Goal: Task Accomplishment & Management: Manage account settings

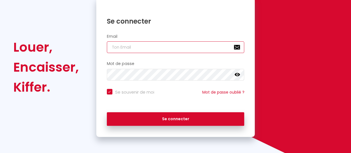
click at [186, 50] on input "email" at bounding box center [176, 47] width 138 height 12
click at [212, 50] on input "email" at bounding box center [176, 47] width 138 height 12
type input "[EMAIL_ADDRESS][DOMAIN_NAME]"
checkbox input "true"
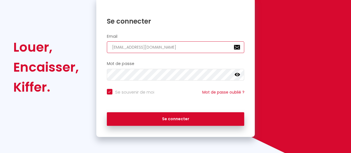
click at [181, 49] on input "[EMAIL_ADDRESS][DOMAIN_NAME]" at bounding box center [176, 47] width 138 height 12
type input "[EMAIL_ADDRESS][DOMAIN_NAME]"
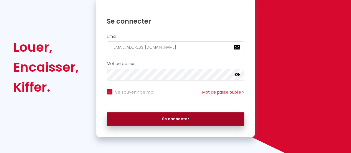
click at [145, 115] on button "Se connecter" at bounding box center [176, 119] width 138 height 14
checkbox input "true"
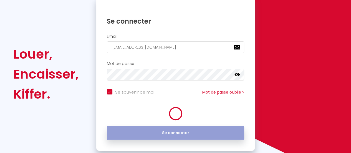
scroll to position [69, 0]
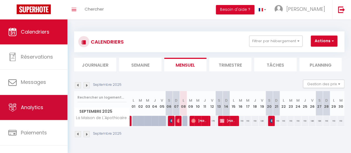
scroll to position [41, 0]
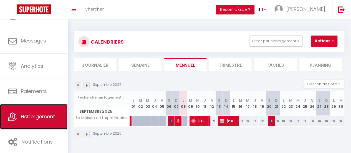
click at [41, 114] on span "Hébergement" at bounding box center [38, 116] width 34 height 7
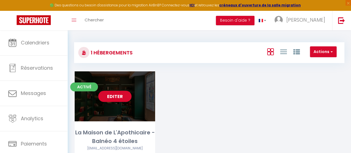
click at [123, 93] on link "Editer" at bounding box center [114, 96] width 33 height 11
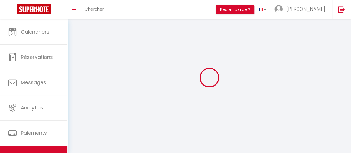
select select
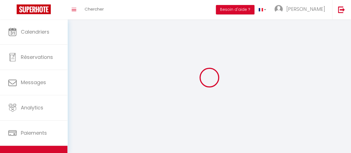
select select "1"
select select
checkbox input "false"
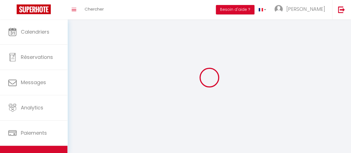
checkbox input "false"
select select "28"
select select
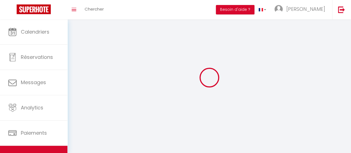
select select
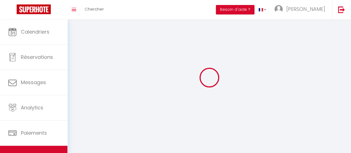
checkbox input "false"
select select
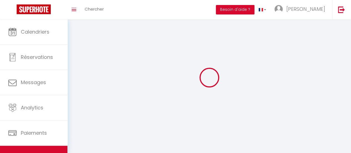
select select
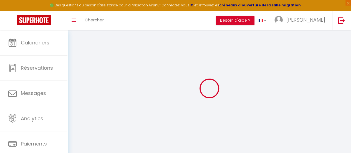
select select
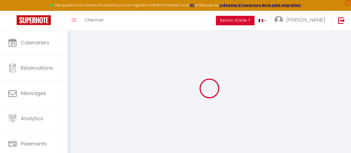
select select
checkbox input "false"
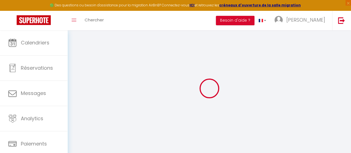
select select
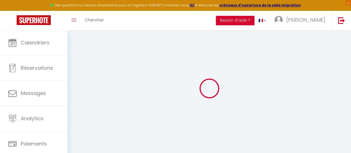
select select
checkbox input "false"
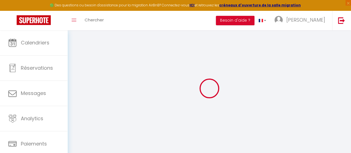
checkbox input "false"
select select
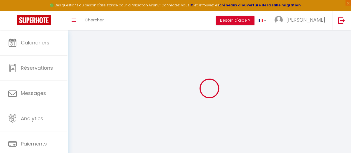
select select
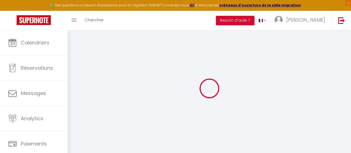
checkbox input "false"
select select
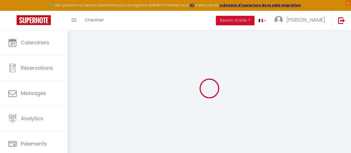
select select
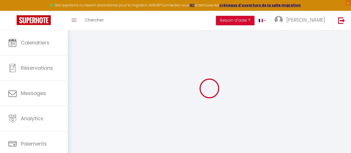
select select
checkbox input "false"
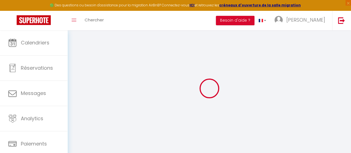
checkbox input "false"
select select
type input "La Maison de L'Apothicaire - Balnéo 4 étoiles"
type input "Marie & Julien"
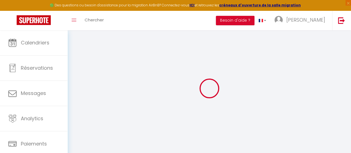
type input "[STREET_ADDRESS]"
type input "38460"
type input "Crémieu"
select select "2"
type input "100"
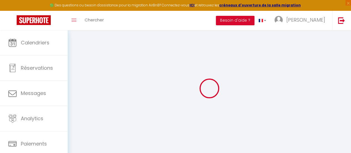
type input "70"
type input "2.86"
type input "500"
select select
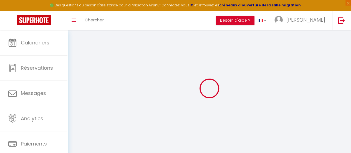
select select
type input "[STREET_ADDRESS]"
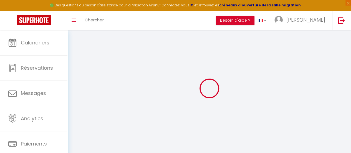
type input "38460"
type input "Crémieu"
type input "[EMAIL_ADDRESS][DOMAIN_NAME]"
select select "15780"
checkbox input "false"
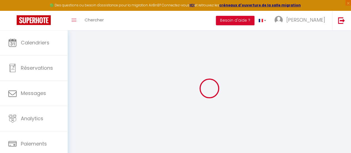
checkbox input "false"
type input "0"
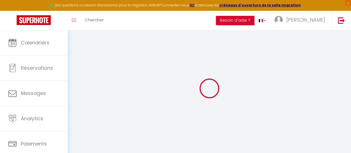
type input "0"
checkbox input "false"
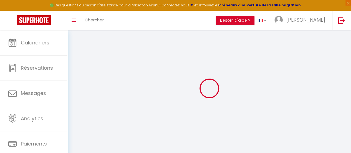
checkbox input "false"
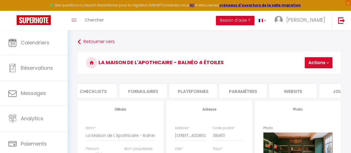
scroll to position [0, 236]
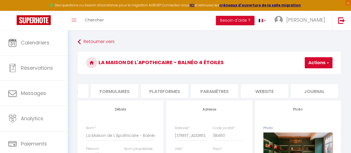
click at [300, 91] on li "Journal" at bounding box center [314, 91] width 47 height 14
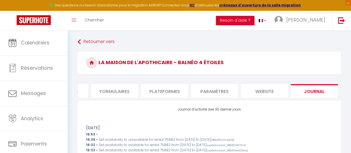
click at [251, 94] on li "website" at bounding box center [264, 91] width 47 height 14
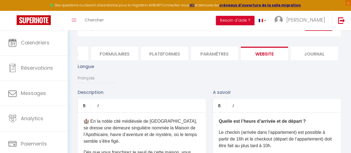
scroll to position [21, 0]
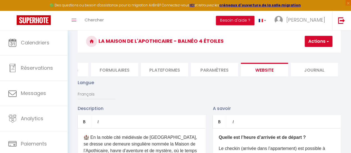
click at [228, 70] on li "Paramètres" at bounding box center [214, 70] width 47 height 14
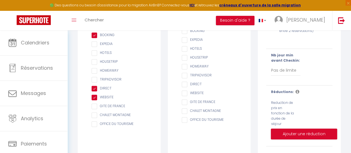
scroll to position [123, 0]
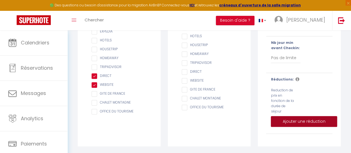
click at [291, 120] on button "Ajouter une réduction" at bounding box center [304, 121] width 66 height 11
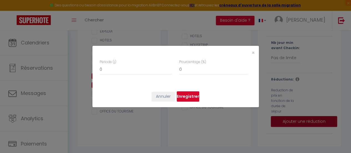
scroll to position [0, 232]
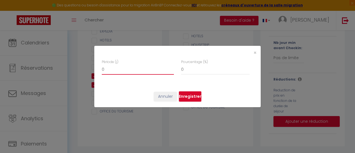
click at [117, 69] on input "0" at bounding box center [138, 70] width 72 height 10
checkbox input "false"
type input "7"
checkbox input "false"
type input "7"
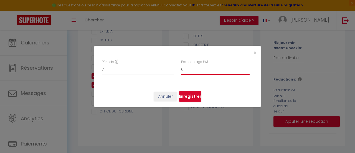
click at [187, 69] on input "0" at bounding box center [215, 70] width 69 height 10
checkbox input "false"
type input "5"
checkbox input "false"
type input "5"
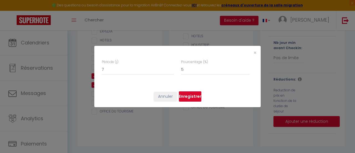
click at [188, 96] on button "Enregistrer" at bounding box center [190, 96] width 22 height 11
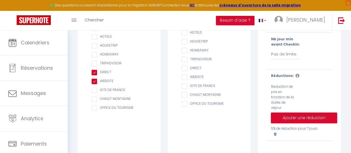
scroll to position [133, 0]
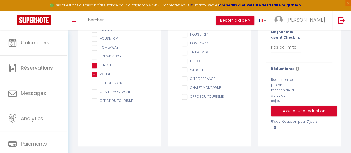
click at [274, 128] on icon at bounding box center [275, 126] width 2 height 3
checkbox input "false"
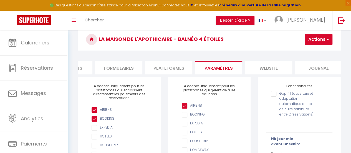
scroll to position [0, 236]
click at [313, 43] on button "Actions" at bounding box center [319, 39] width 28 height 11
click at [262, 45] on h3 "La Maison de L'Apothicaire - Balnéo 4 étoiles" at bounding box center [209, 39] width 263 height 22
click at [156, 67] on li "Plateformes" at bounding box center [164, 68] width 47 height 14
select select
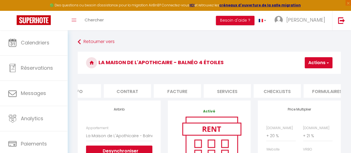
scroll to position [0, 24]
click at [217, 91] on li "Services" at bounding box center [227, 91] width 47 height 14
checkbox input "true"
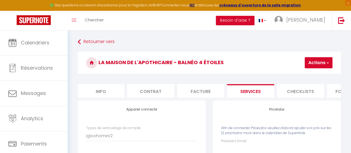
click at [108, 93] on li "Info" at bounding box center [100, 91] width 47 height 14
checkbox input "false"
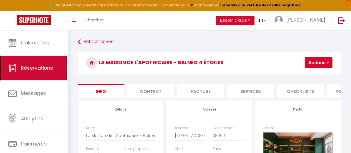
click at [25, 71] on link "Réservations" at bounding box center [33, 67] width 67 height 25
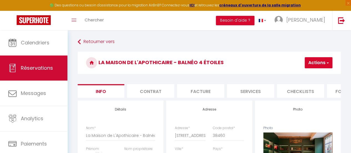
select select "not_cancelled"
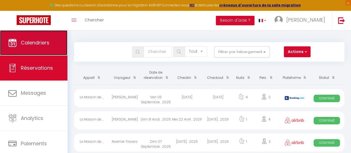
click at [34, 51] on link "Calendriers" at bounding box center [33, 42] width 67 height 25
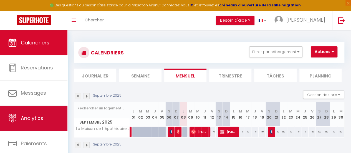
scroll to position [41, 0]
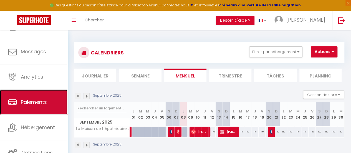
click at [31, 104] on span "Paiements" at bounding box center [34, 101] width 26 height 7
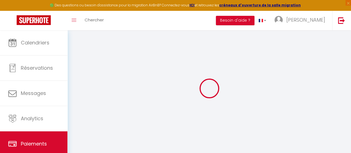
select select "2"
select select "0"
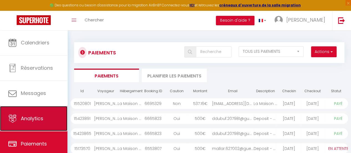
click at [24, 115] on span "Analytics" at bounding box center [32, 118] width 22 height 7
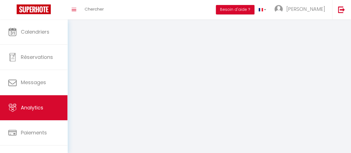
select select "2025"
select select "9"
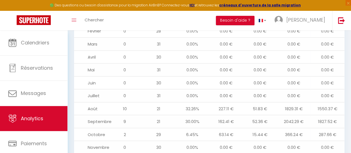
scroll to position [698, 0]
